Goal: Task Accomplishment & Management: Use online tool/utility

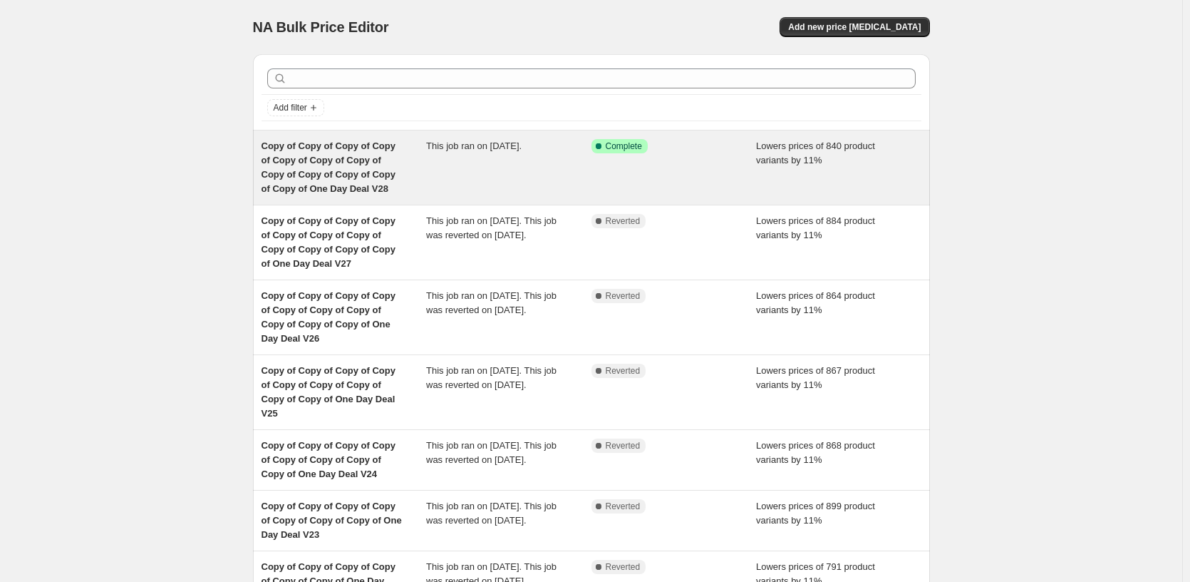
click at [645, 189] on div "Success Complete Complete" at bounding box center [674, 167] width 165 height 57
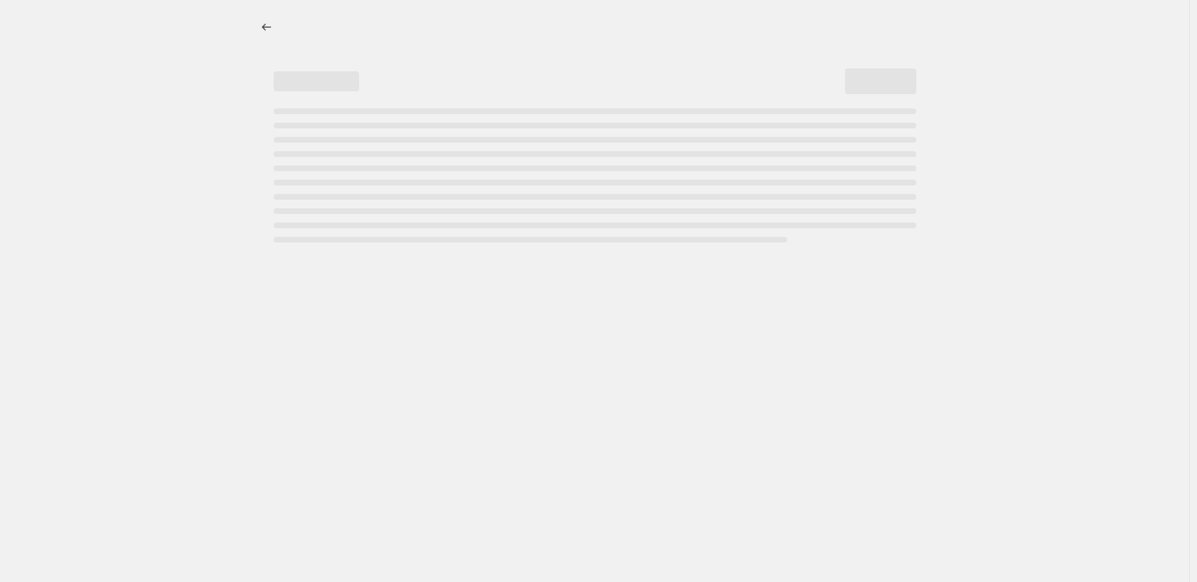
select select "percentage"
select select "pp"
select select "tag"
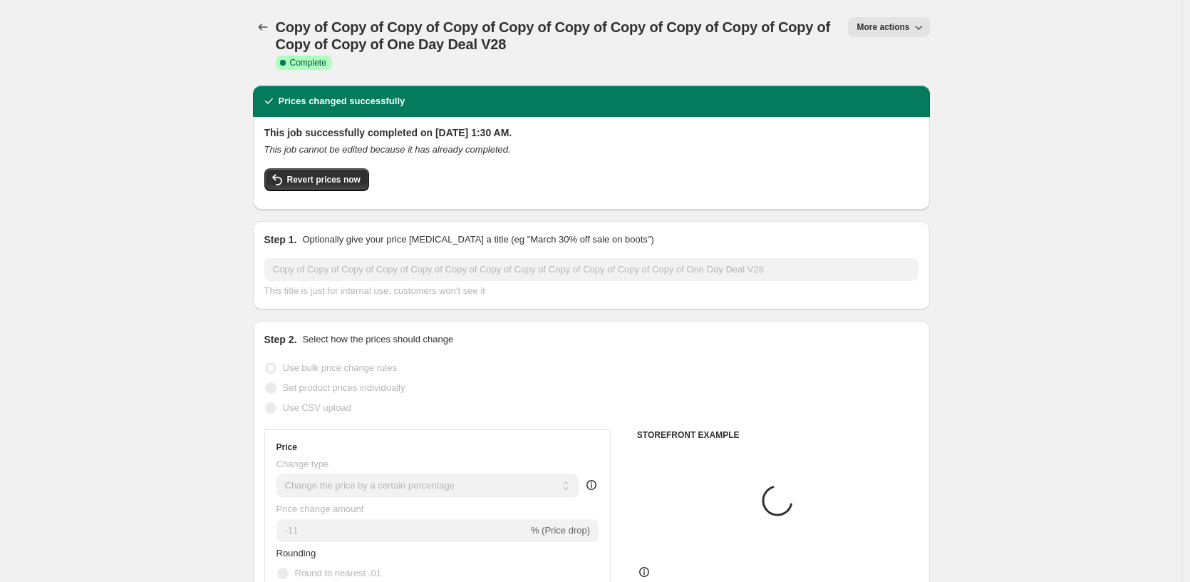
click at [885, 24] on span "More actions" at bounding box center [883, 26] width 53 height 11
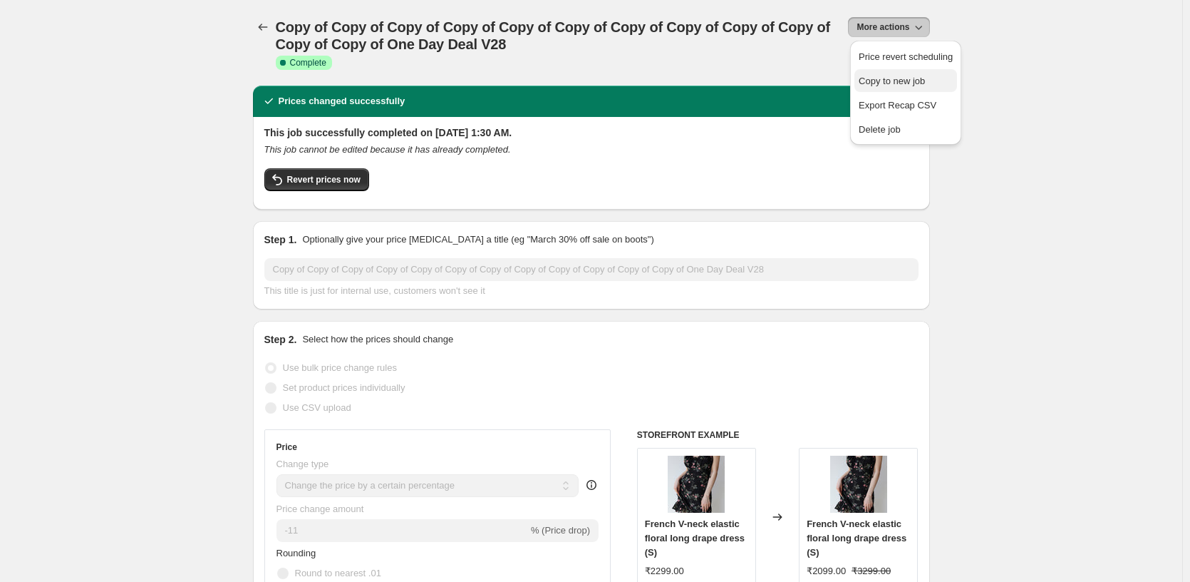
click at [934, 82] on span "Copy to new job" at bounding box center [906, 81] width 94 height 14
select select "percentage"
select select "pp"
select select "tag"
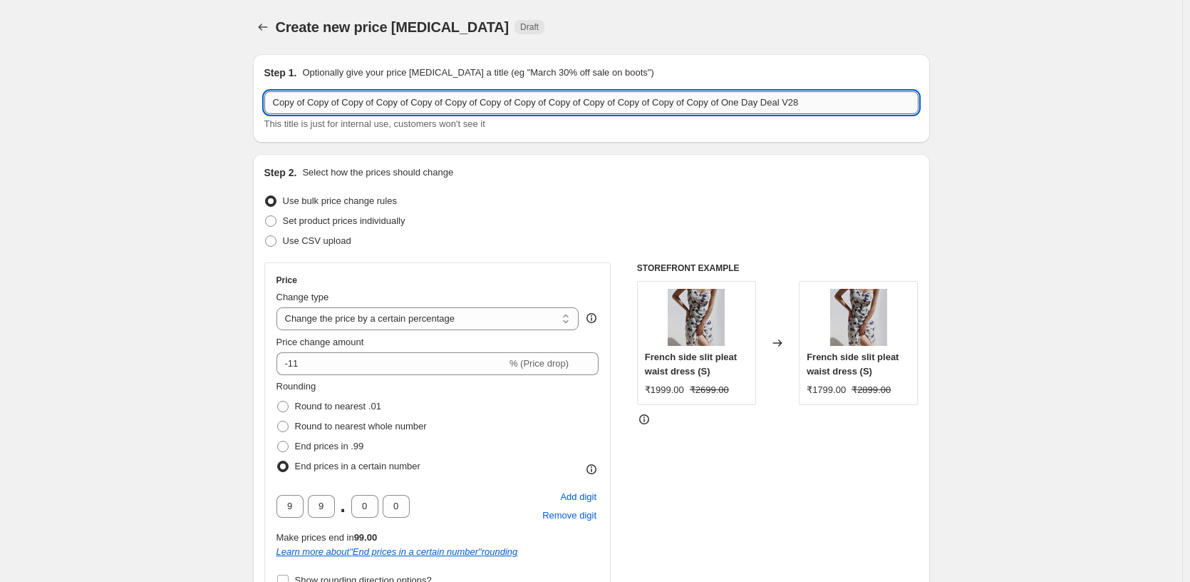
click at [870, 99] on input "Copy of Copy of Copy of Copy of Copy of Copy of Copy of Copy of Copy of Copy of…" at bounding box center [591, 102] width 654 height 23
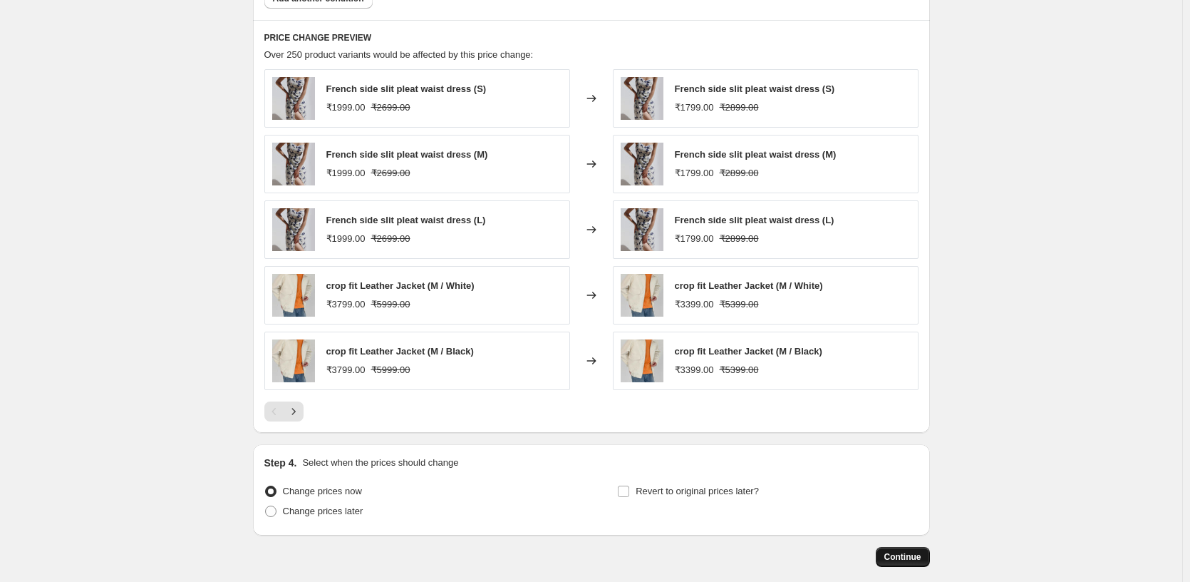
scroll to position [1365, 0]
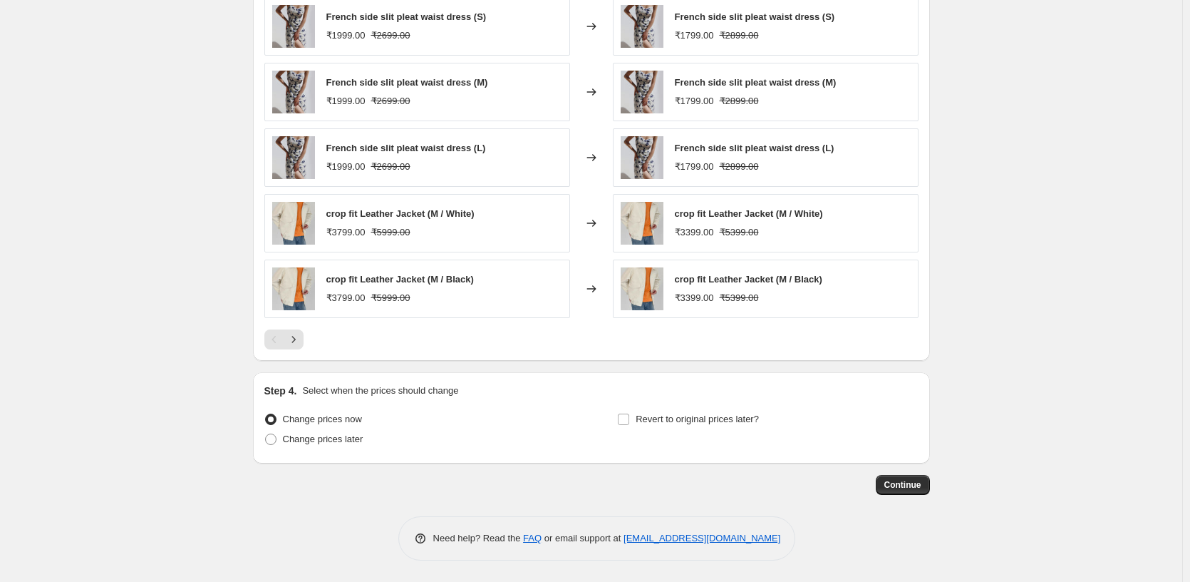
type input "Copy of Copy of Copy of Copy of Copy of Copy of Copy of Copy of Copy of Copy of…"
click at [909, 493] on button "Continue" at bounding box center [903, 485] width 54 height 20
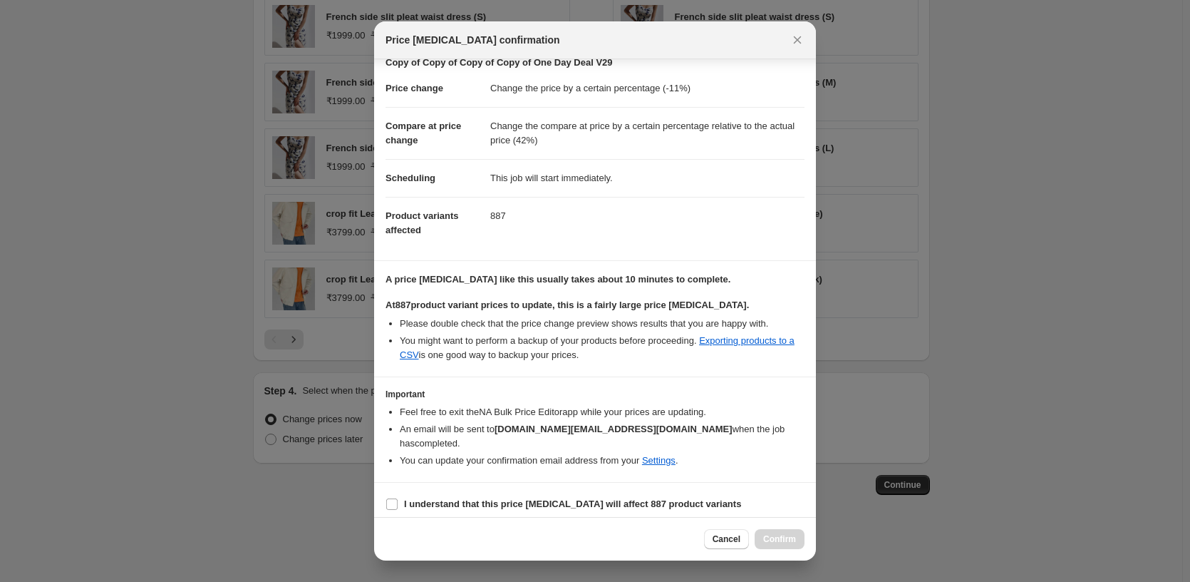
scroll to position [38, 0]
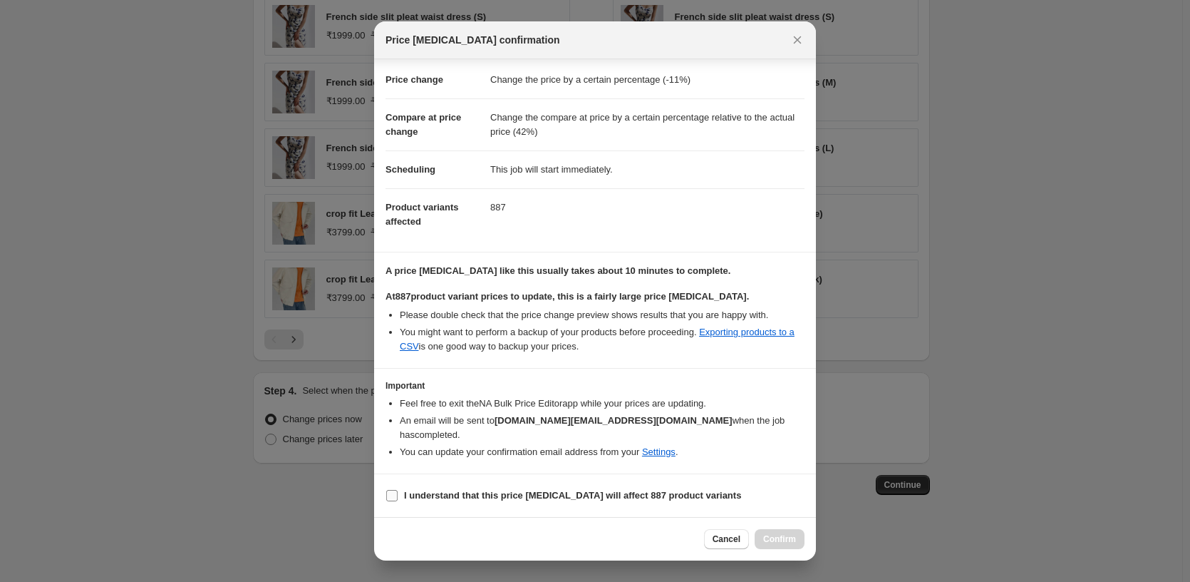
click at [471, 490] on b "I understand that this price [MEDICAL_DATA] will affect 887 product variants" at bounding box center [572, 495] width 337 height 11
click at [398, 490] on input "I understand that this price [MEDICAL_DATA] will affect 887 product variants" at bounding box center [391, 495] width 11 height 11
checkbox input "true"
click at [792, 538] on span "Confirm" at bounding box center [779, 538] width 33 height 11
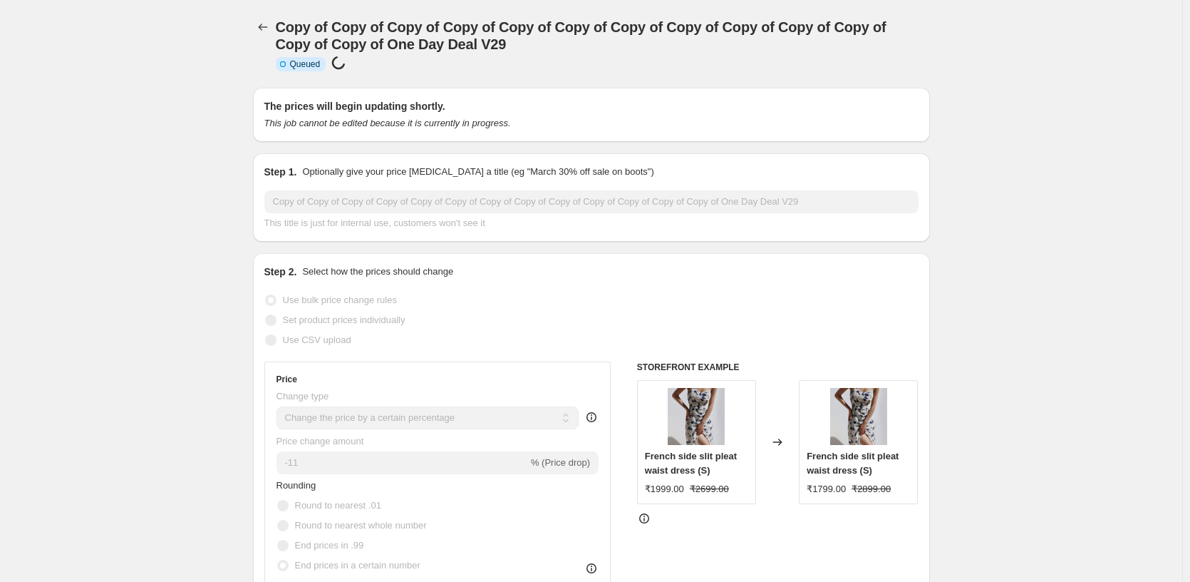
click at [269, 16] on div "Copy of Copy of Copy of Copy of Copy of Copy of Copy of Copy of Copy of Copy of…" at bounding box center [591, 44] width 677 height 88
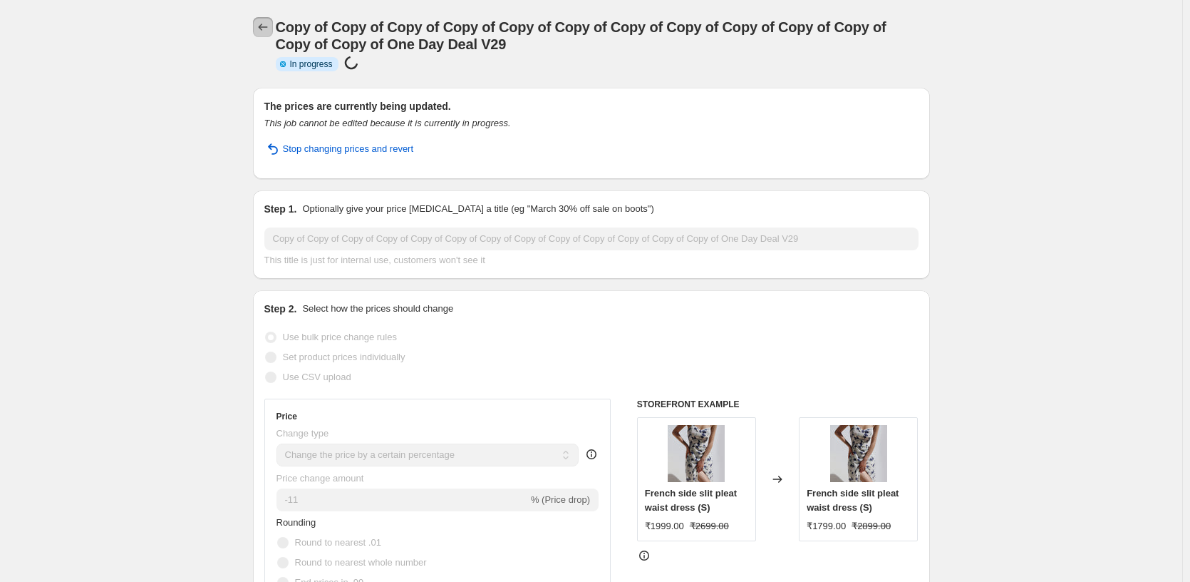
click at [263, 31] on icon "Price change jobs" at bounding box center [263, 27] width 14 height 14
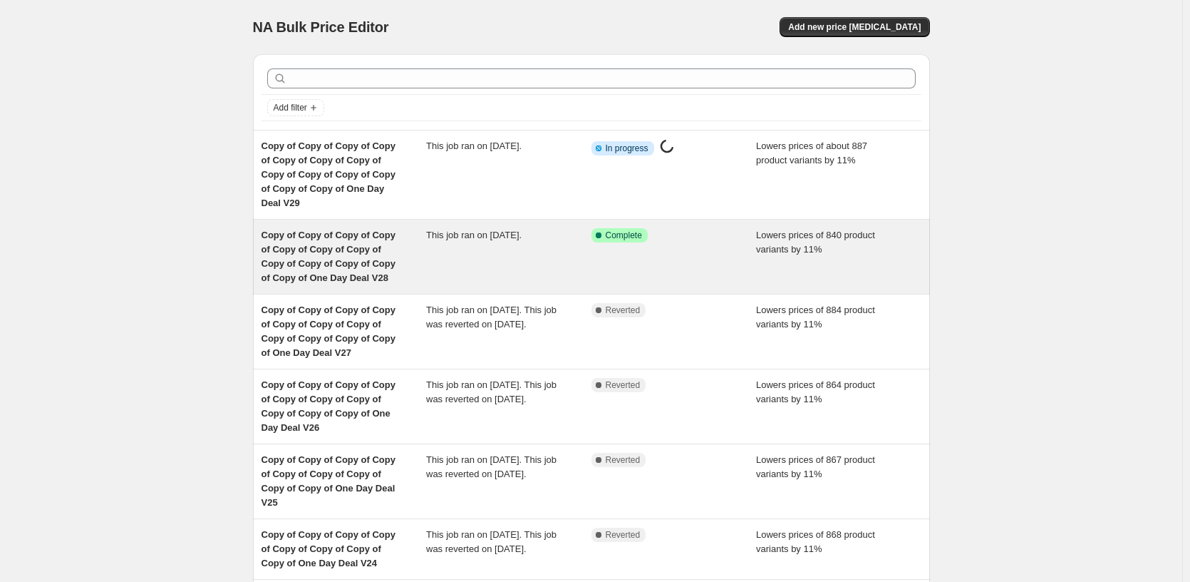
click at [629, 249] on div "Success Complete Complete" at bounding box center [674, 256] width 165 height 57
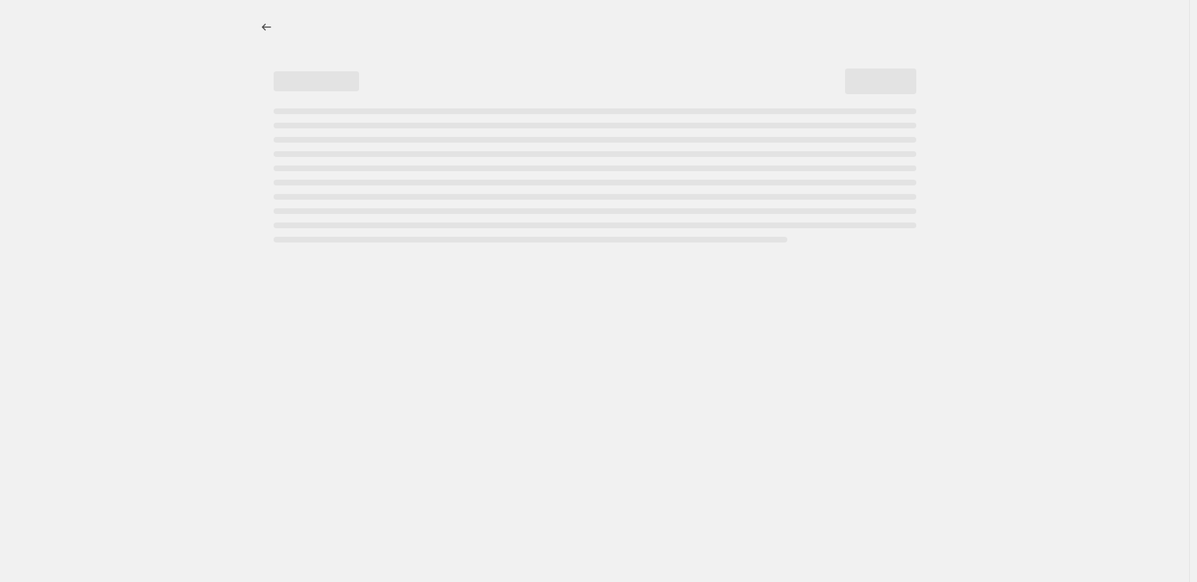
select select "percentage"
select select "pp"
select select "tag"
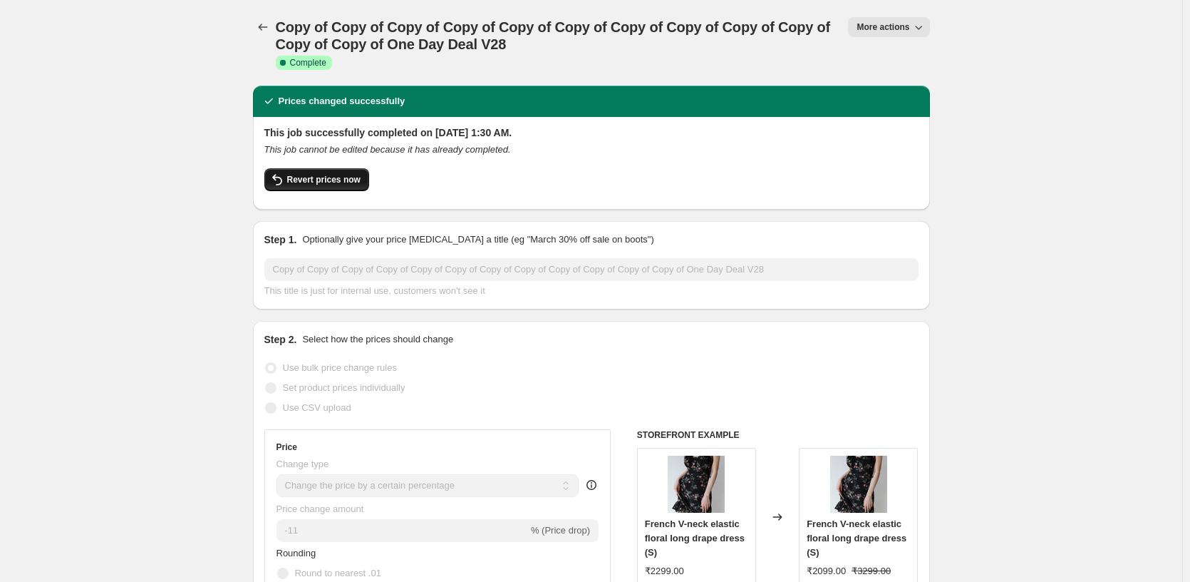
click at [333, 182] on span "Revert prices now" at bounding box center [323, 179] width 73 height 11
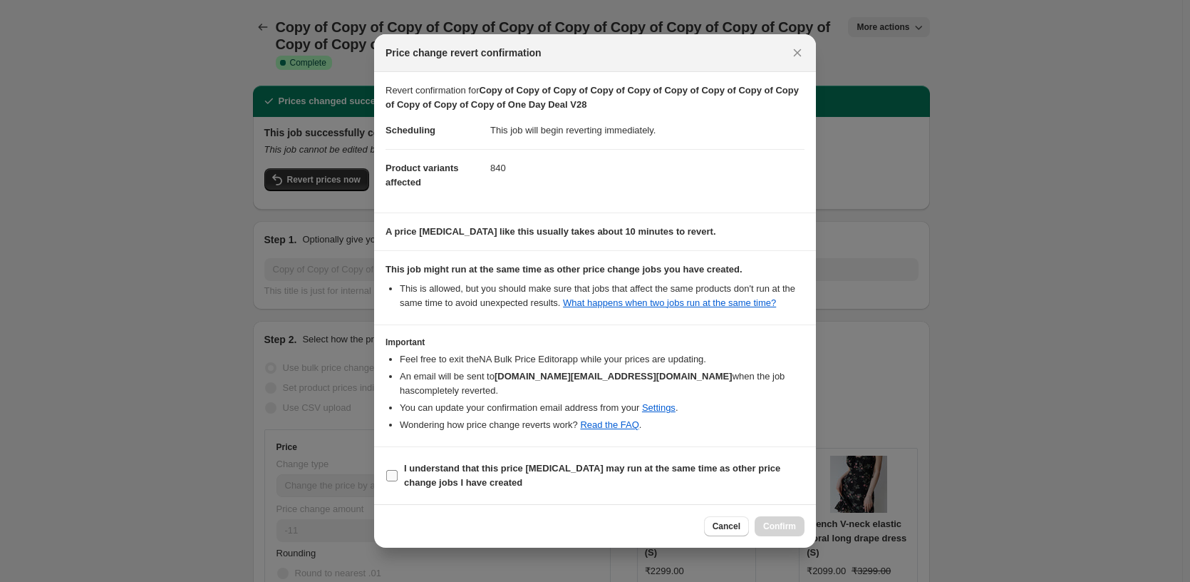
drag, startPoint x: 469, startPoint y: 478, endPoint x: 488, endPoint y: 485, distance: 19.9
click at [469, 478] on b "I understand that this price [MEDICAL_DATA] may run at the same time as other p…" at bounding box center [592, 475] width 376 height 25
click at [398, 478] on input "I understand that this price [MEDICAL_DATA] may run at the same time as other p…" at bounding box center [391, 475] width 11 height 11
checkbox input "true"
click at [783, 522] on span "Confirm" at bounding box center [779, 525] width 33 height 11
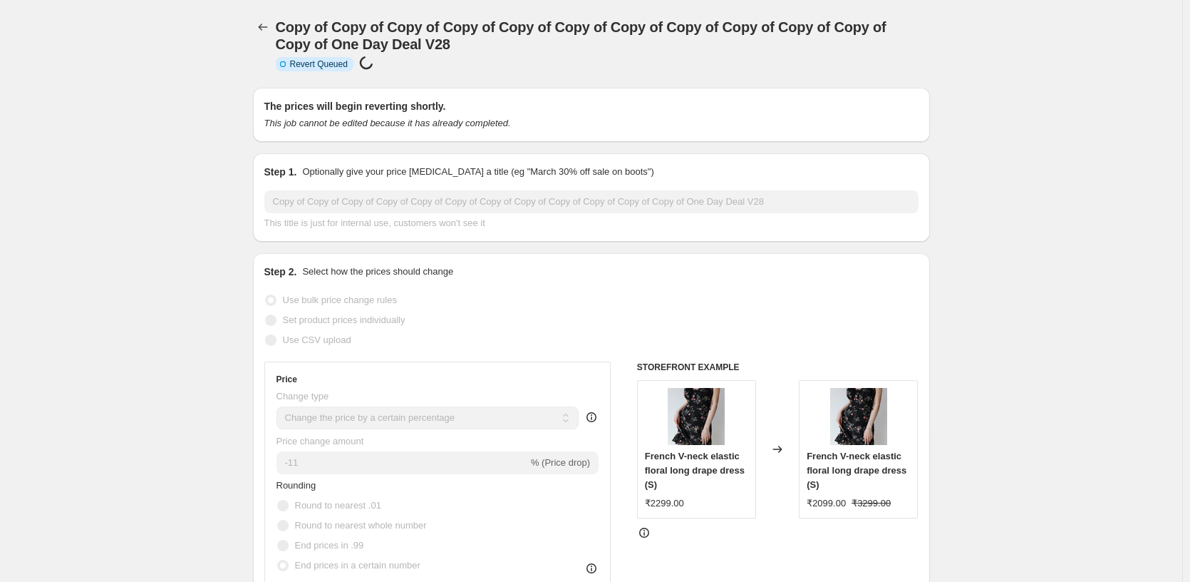
click at [270, 25] on icon "Price change jobs" at bounding box center [263, 27] width 14 height 14
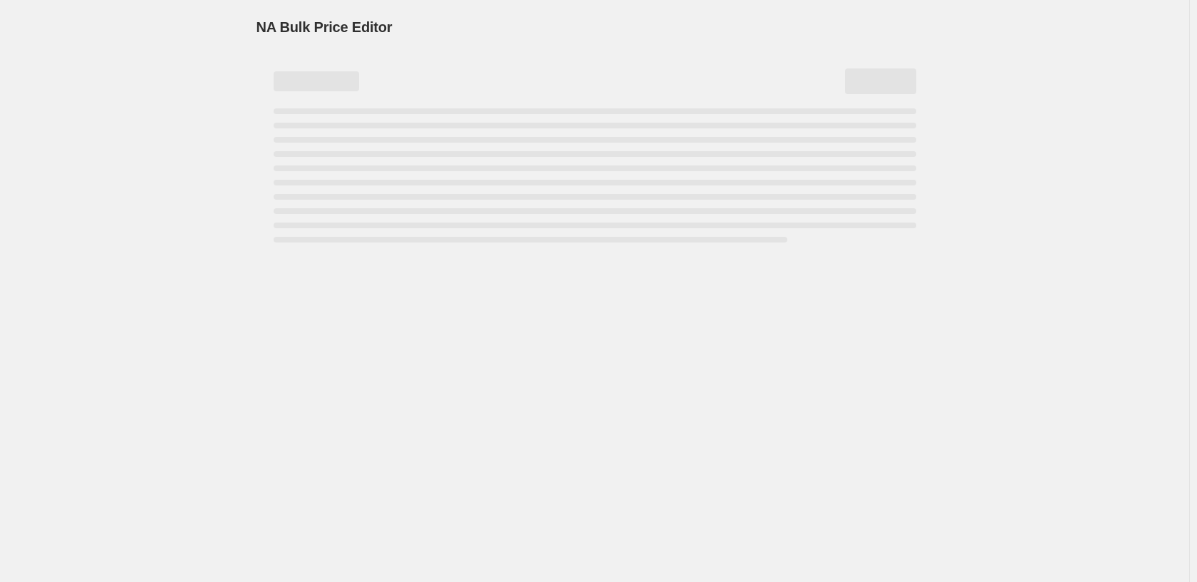
click at [219, 233] on div "NA Bulk Price Editor. This page is ready NA Bulk Price Editor" at bounding box center [595, 291] width 1190 height 582
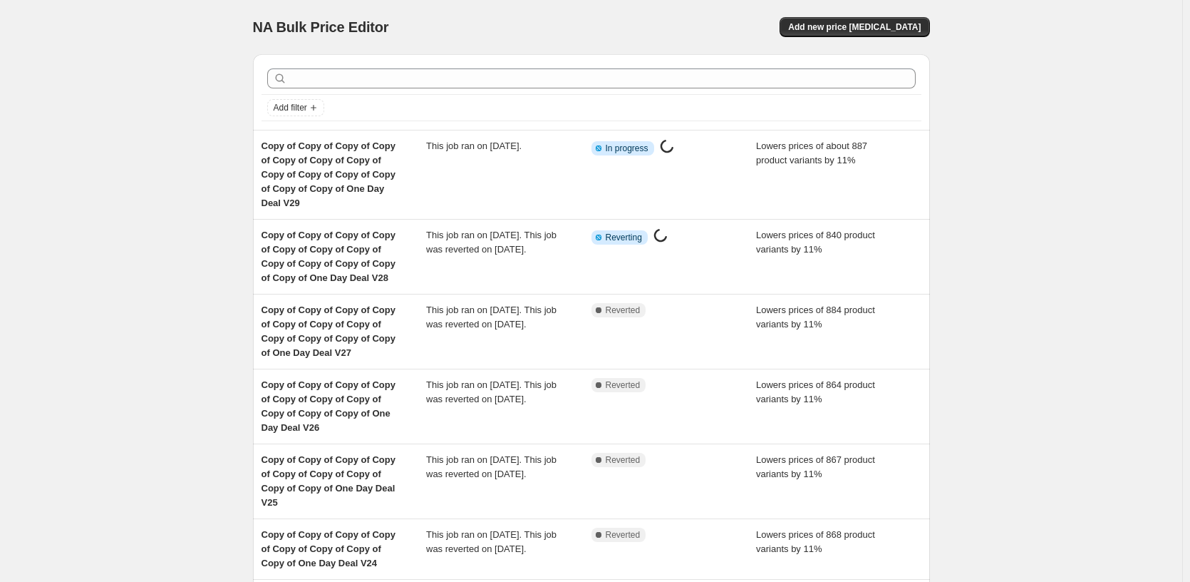
click at [206, 240] on div "NA Bulk Price Editor. This page is ready NA Bulk Price Editor Add new price [ME…" at bounding box center [591, 467] width 1182 height 934
click at [152, 212] on div "NA Bulk Price Editor. This page is ready NA Bulk Price Editor Add new price [ME…" at bounding box center [591, 467] width 1182 height 934
